Goal: Information Seeking & Learning: Understand process/instructions

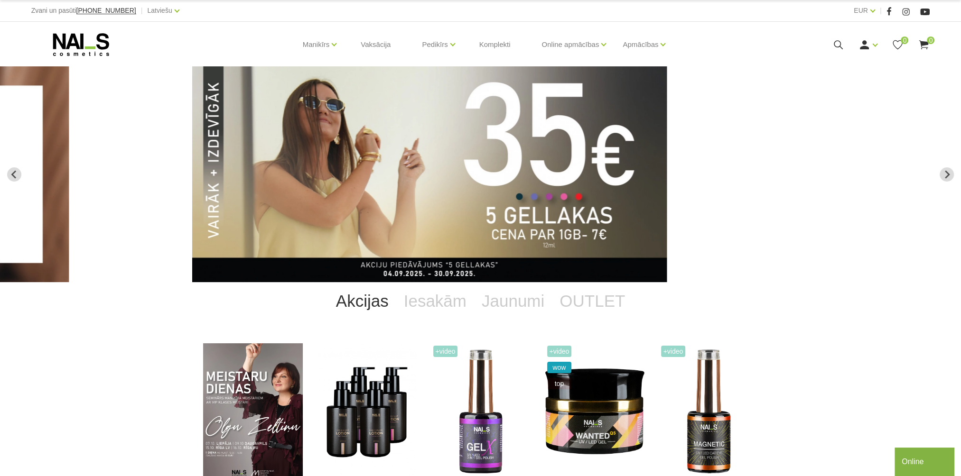
click at [839, 41] on icon at bounding box center [838, 45] width 12 height 12
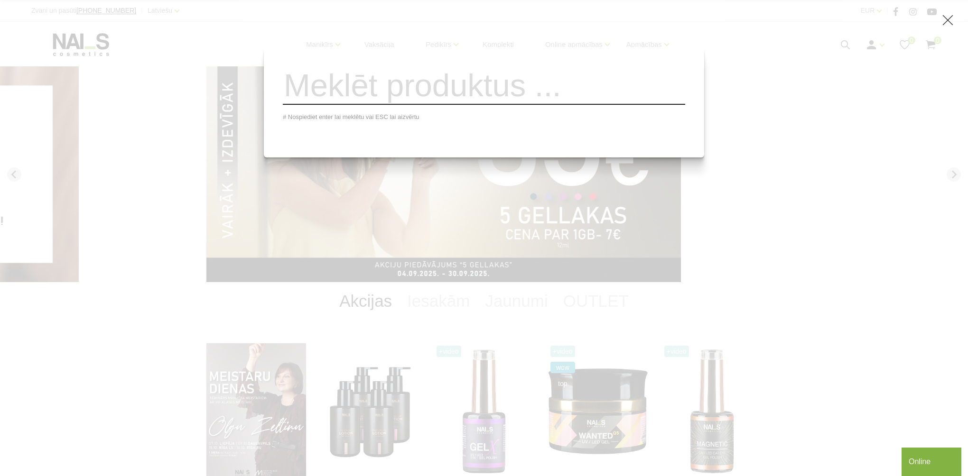
click at [495, 90] on input "search" at bounding box center [484, 85] width 402 height 38
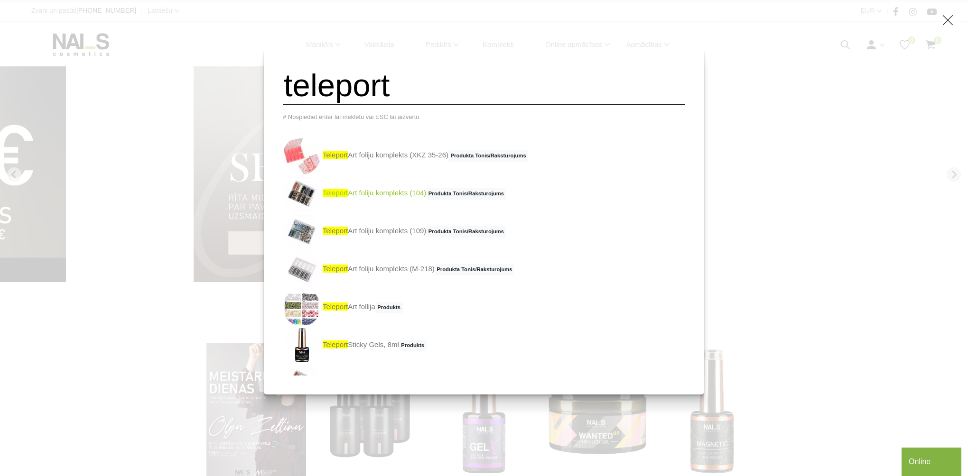
scroll to position [66, 0]
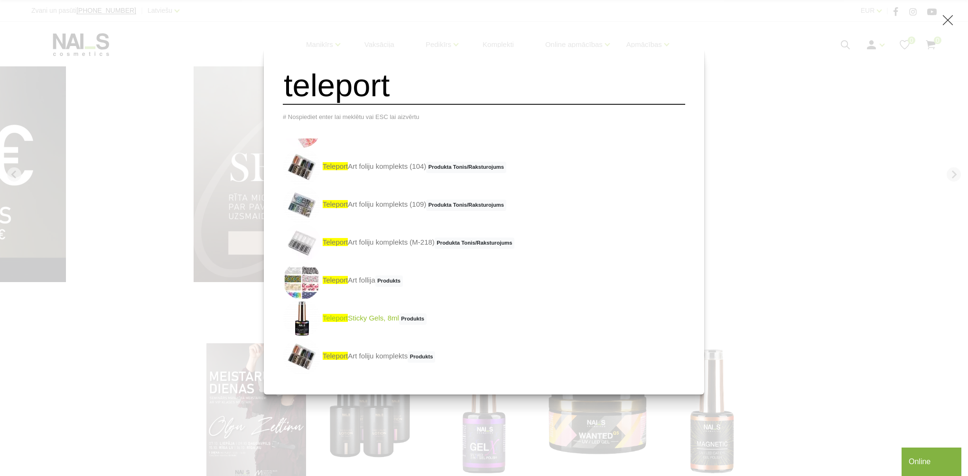
type input "teleport"
click at [377, 324] on link "teleport Sticky Gels, 8ml Produkts" at bounding box center [355, 319] width 144 height 38
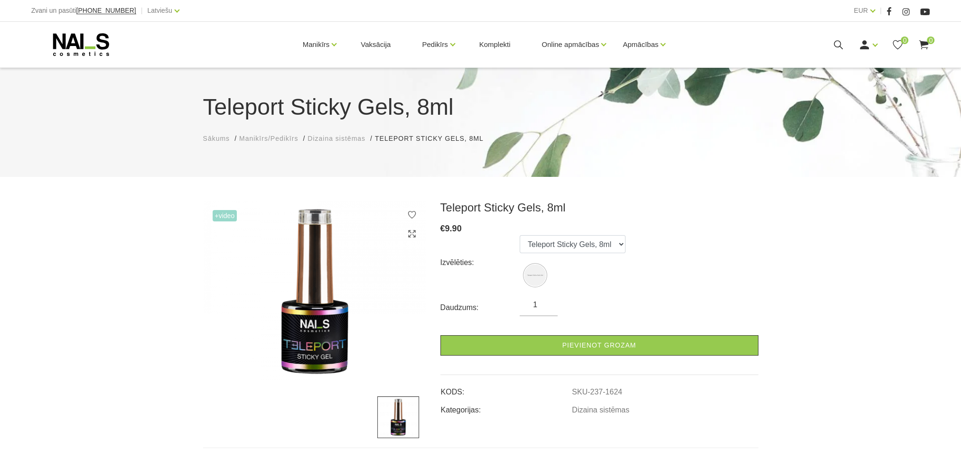
scroll to position [237, 0]
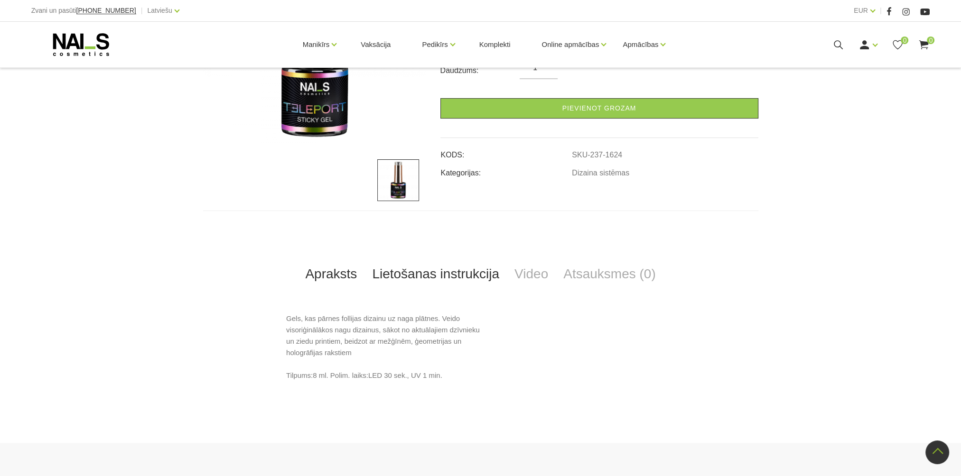
click at [441, 282] on link "Lietošanas instrukcija" at bounding box center [435, 274] width 142 height 31
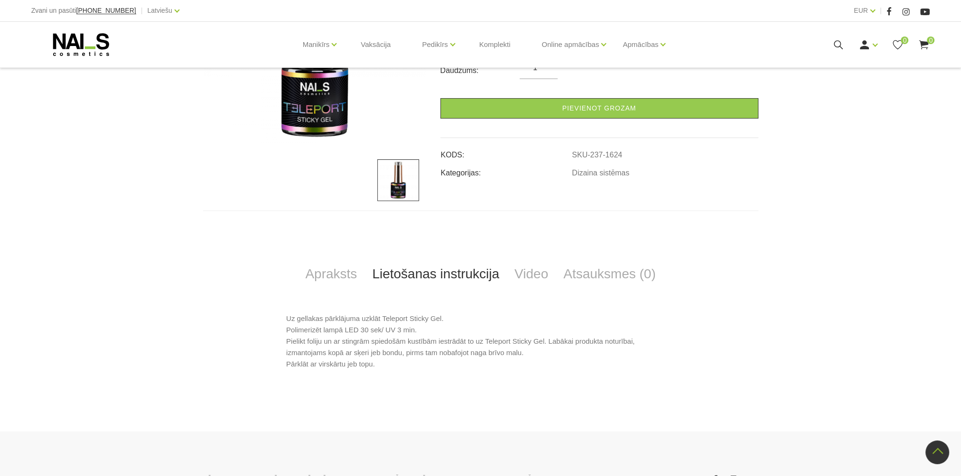
click at [103, 38] on icon at bounding box center [81, 45] width 100 height 24
